Goal: Transaction & Acquisition: Obtain resource

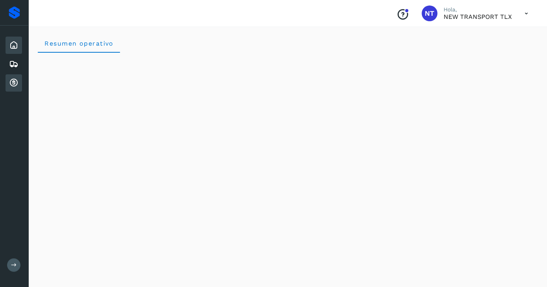
click at [18, 76] on div "Cuentas por cobrar" at bounding box center [14, 82] width 17 height 17
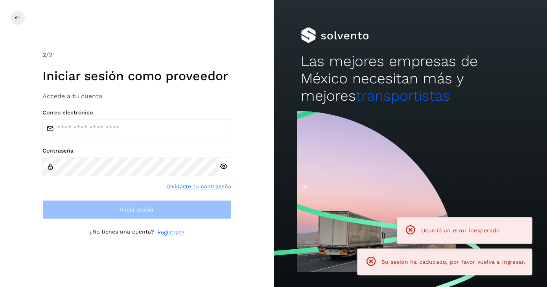
type input "**********"
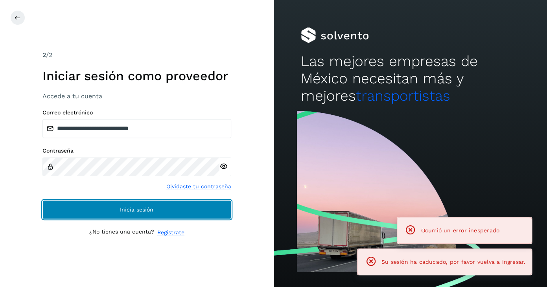
click at [141, 212] on span "Inicia sesión" at bounding box center [136, 210] width 33 height 6
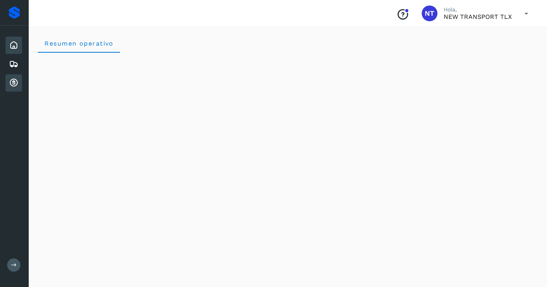
click at [13, 85] on icon at bounding box center [13, 82] width 9 height 9
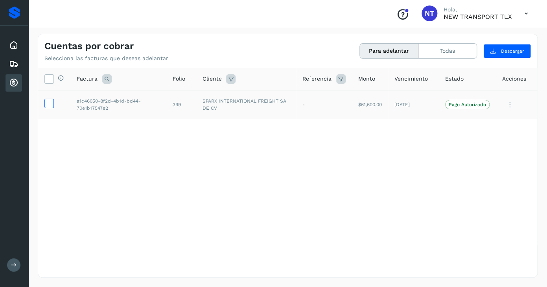
click at [48, 105] on icon at bounding box center [49, 103] width 8 height 8
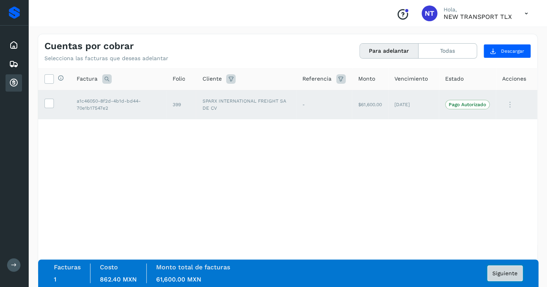
click at [508, 276] on span "Siguiente" at bounding box center [504, 274] width 25 height 6
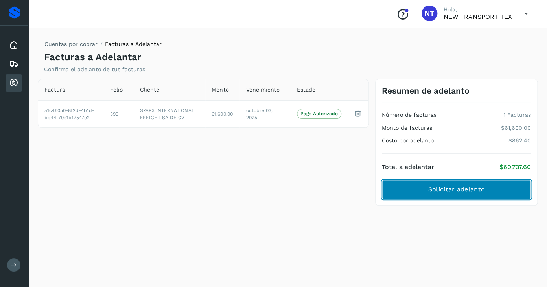
click at [484, 190] on span "Solicitar adelanto" at bounding box center [456, 189] width 57 height 9
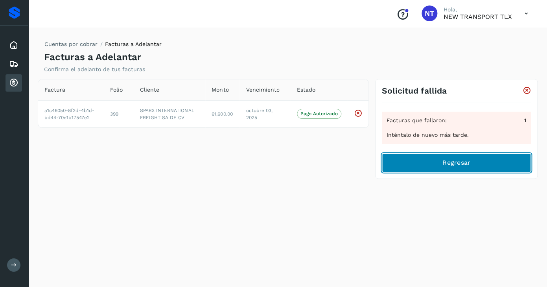
click at [476, 169] on button "Regresar" at bounding box center [456, 162] width 149 height 19
